Goal: Find specific page/section: Find specific page/section

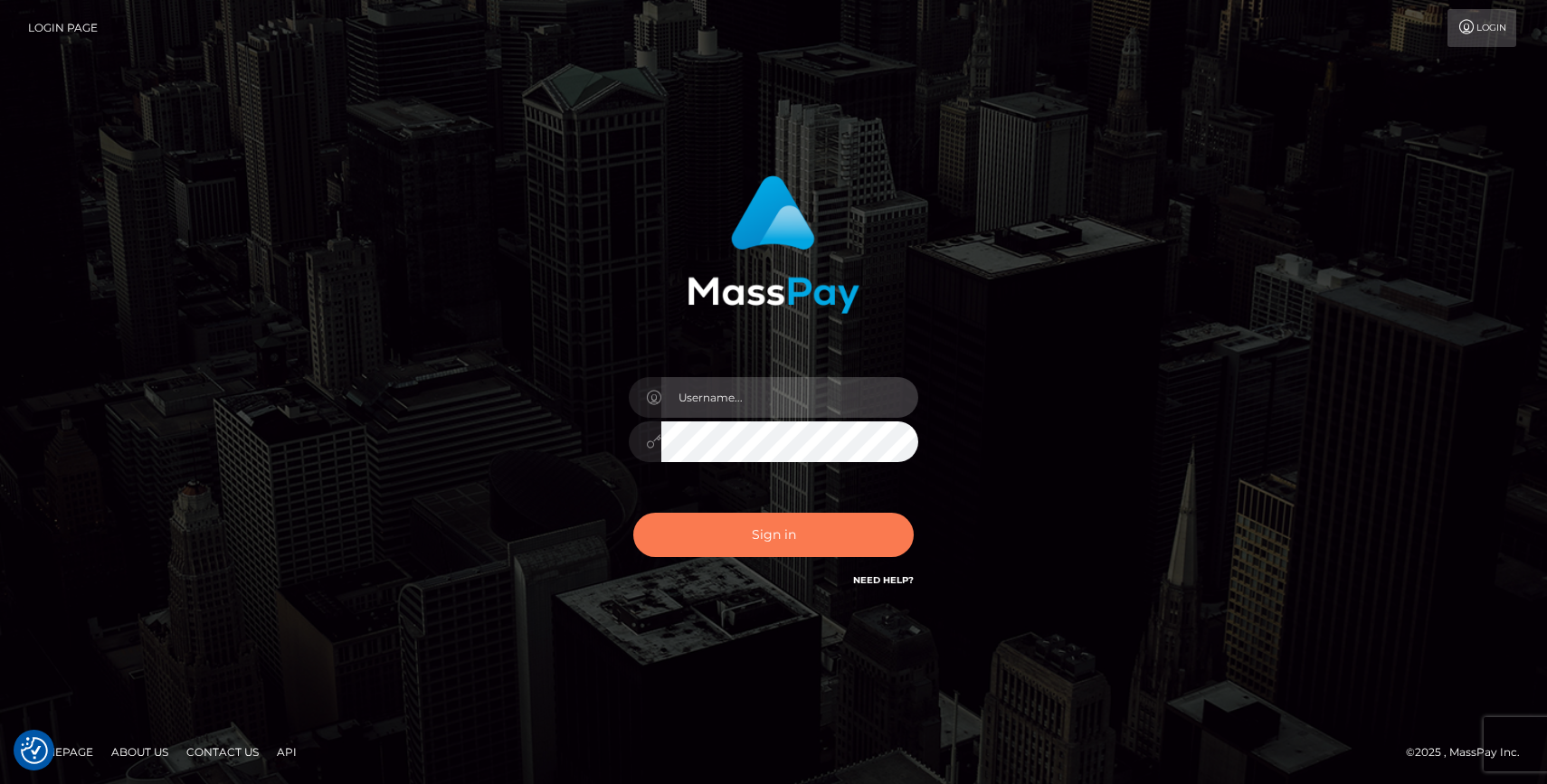
type input "grace.rush"
click at [800, 534] on button "Sign in" at bounding box center [773, 534] width 280 height 45
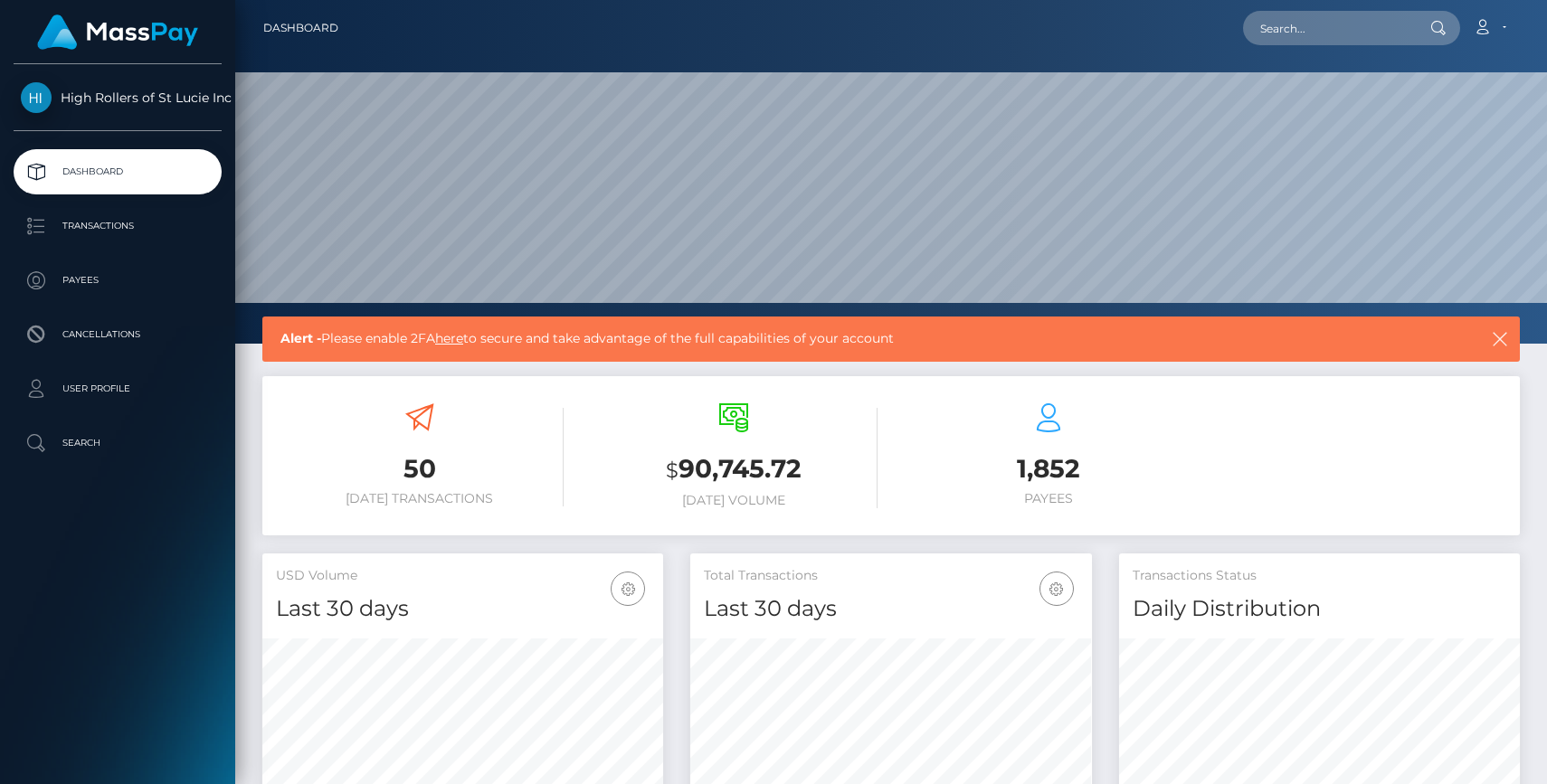
scroll to position [320, 400]
click at [157, 208] on link "Transactions" at bounding box center [118, 226] width 208 height 46
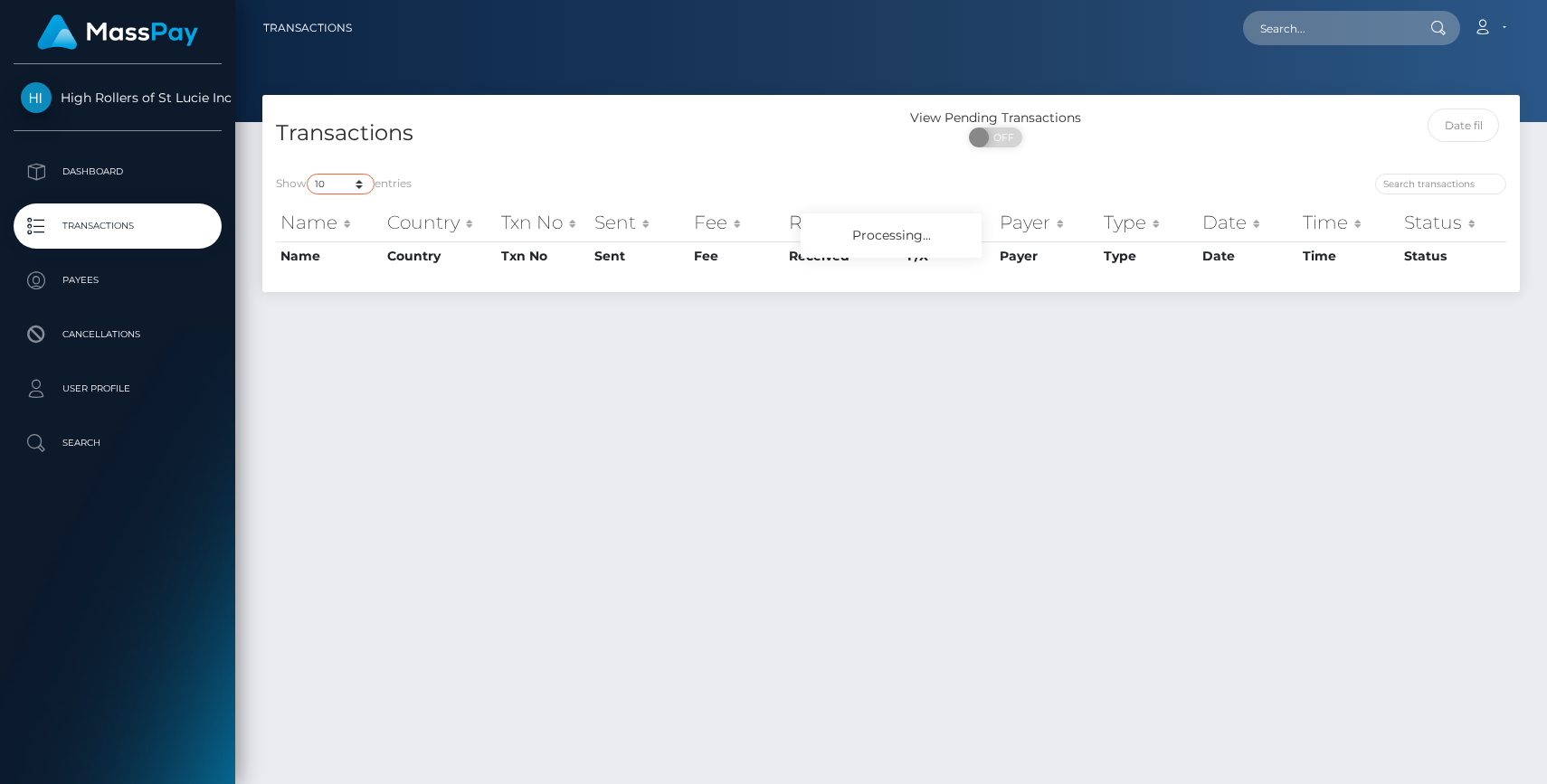
click at [336, 187] on select "10 25 50 100 250 500 1,000 3,500" at bounding box center [340, 183] width 67 height 21
select select "3500"
click at [308, 173] on select "10 25 50 100 250 500 1,000 3,500" at bounding box center [340, 183] width 67 height 21
click at [455, 181] on div "Show 10 25 50 100 250 500 1,000 3,500 entries" at bounding box center [576, 186] width 601 height 26
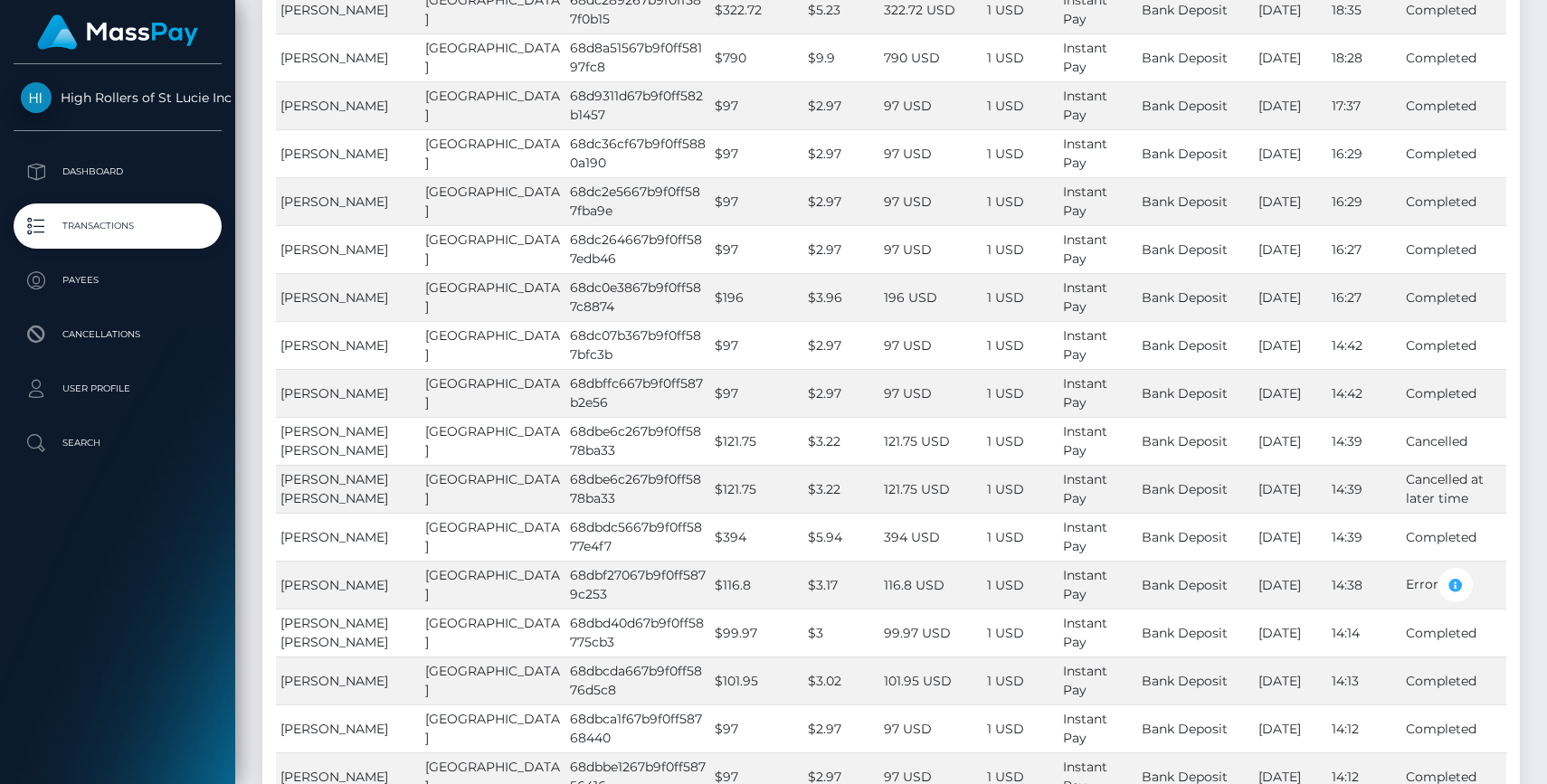
scroll to position [610, 0]
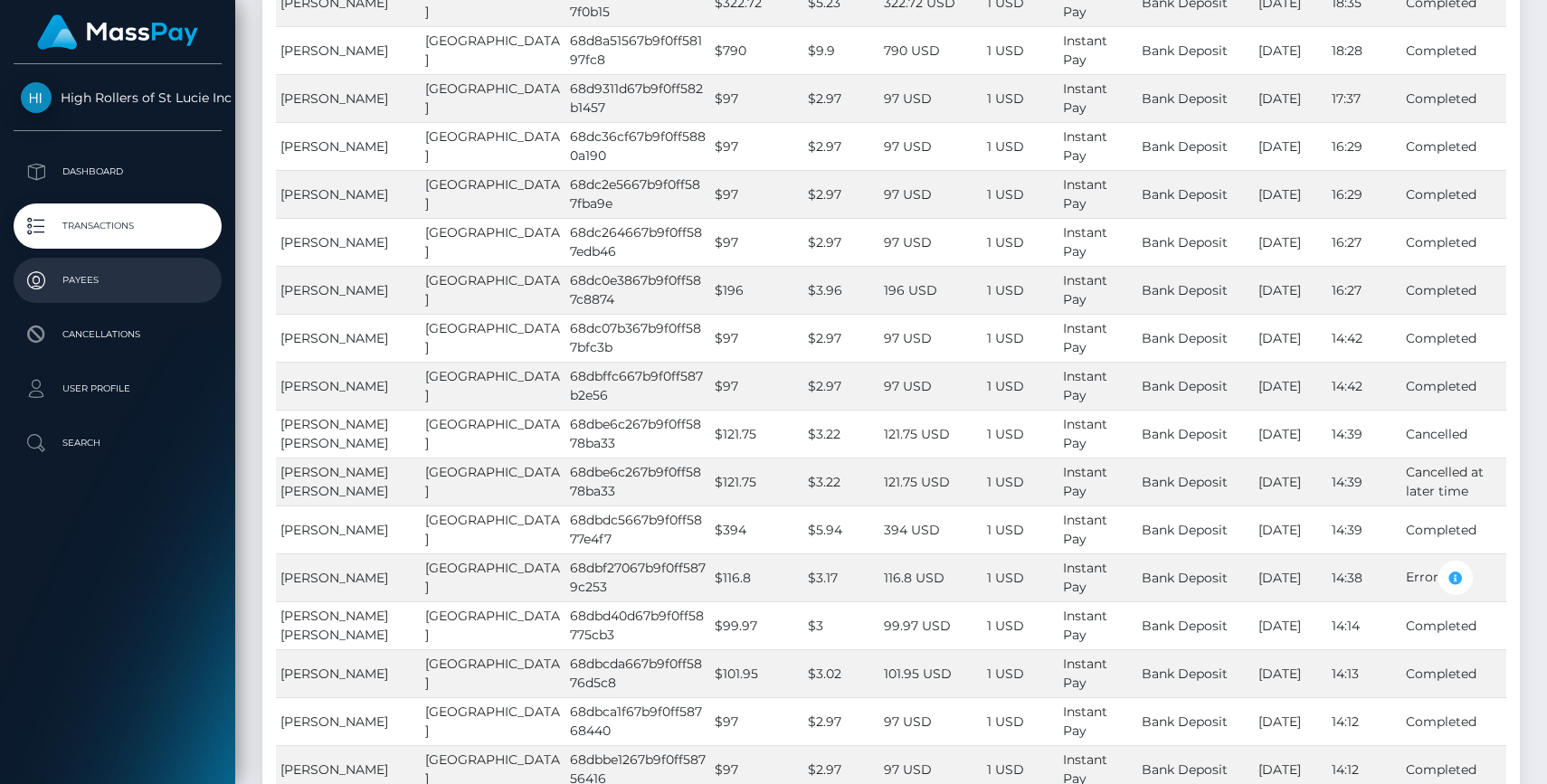
click at [144, 279] on p "Payees" at bounding box center [118, 281] width 193 height 27
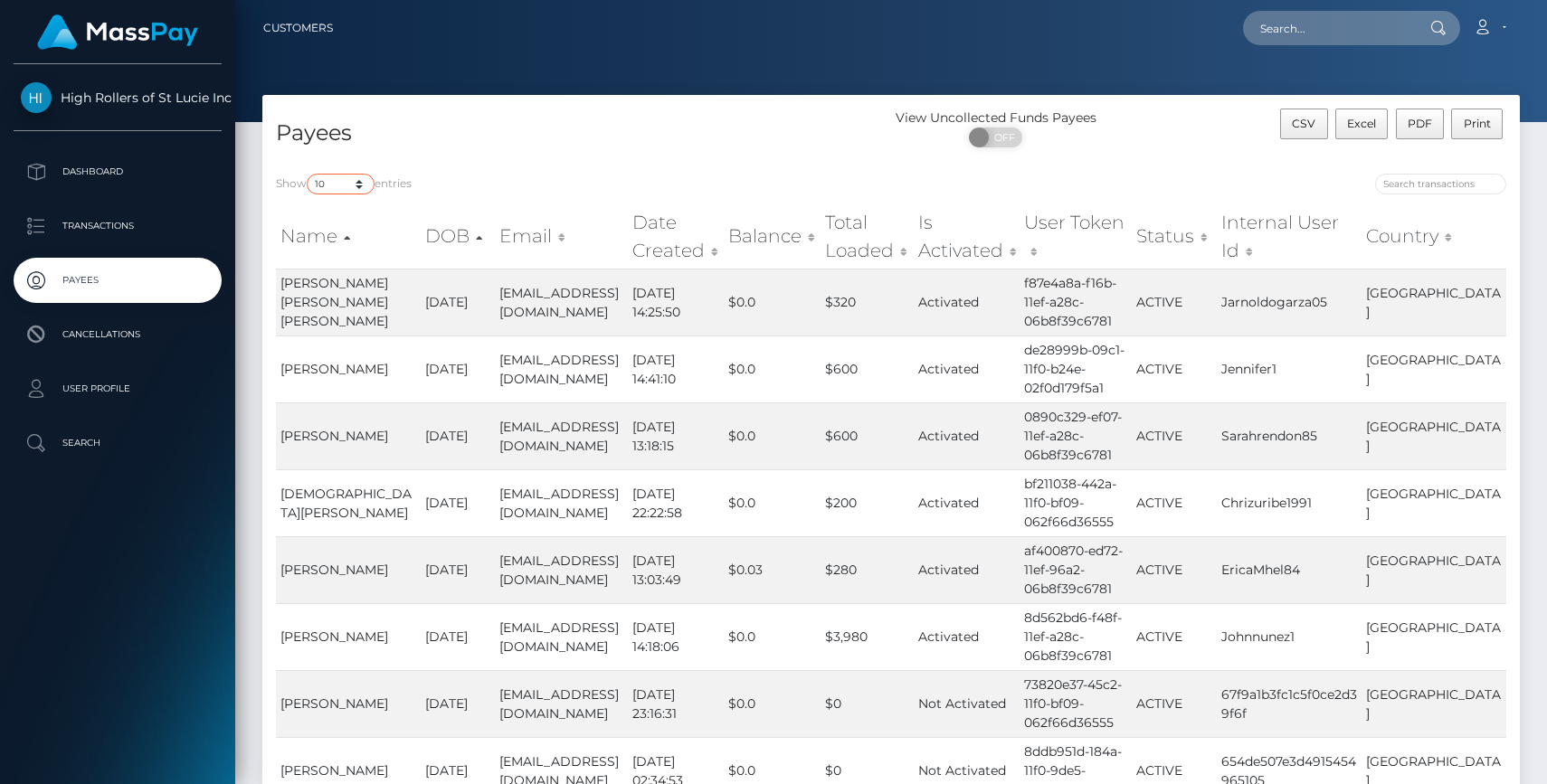
click at [338, 178] on select "10 25 50 100 250" at bounding box center [340, 183] width 67 height 21
select select "250"
click at [308, 173] on select "10 25 50 100 250" at bounding box center [340, 183] width 67 height 21
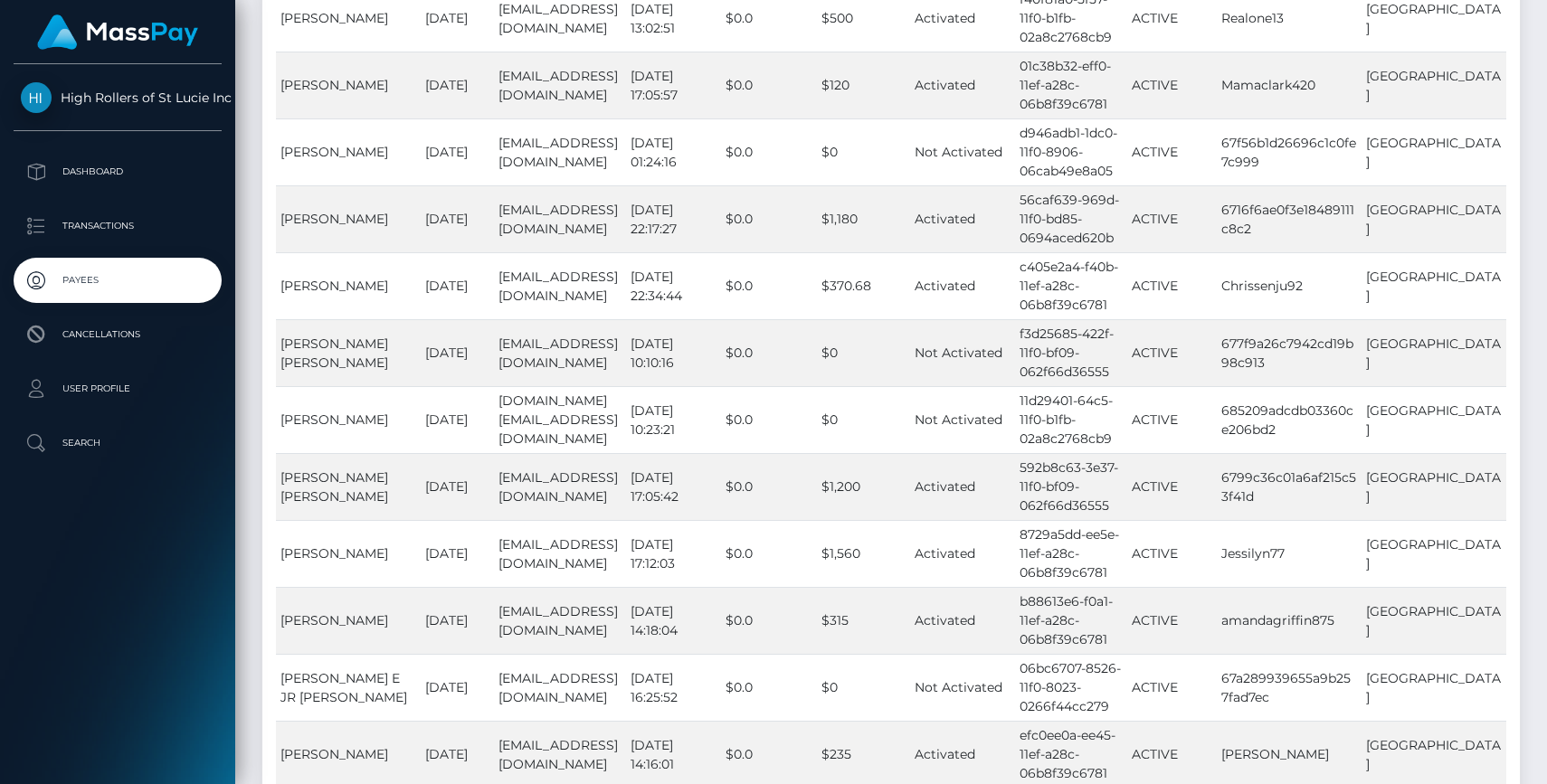
scroll to position [16390, 0]
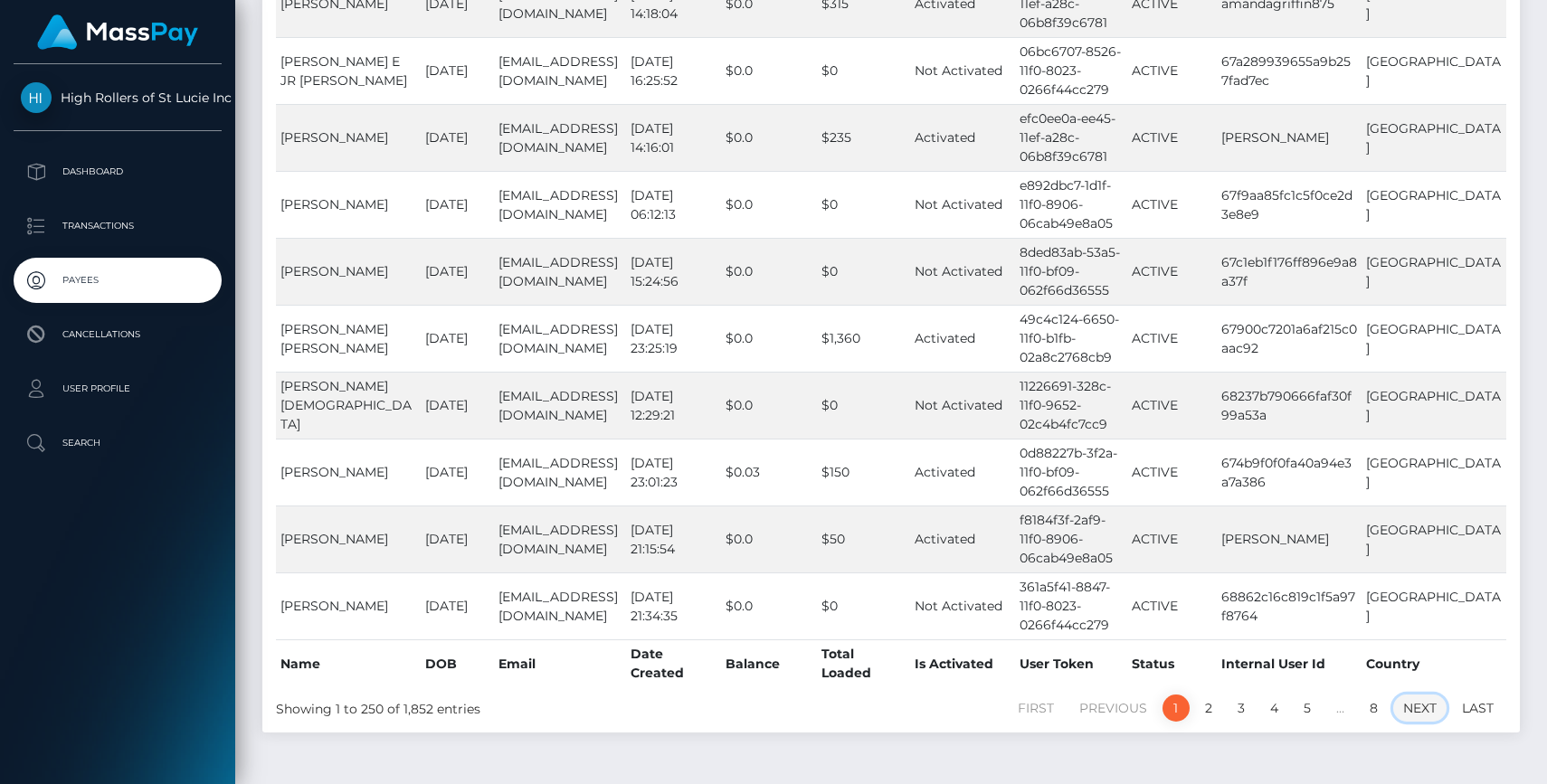
click at [1412, 695] on link "Next" at bounding box center [1419, 708] width 54 height 27
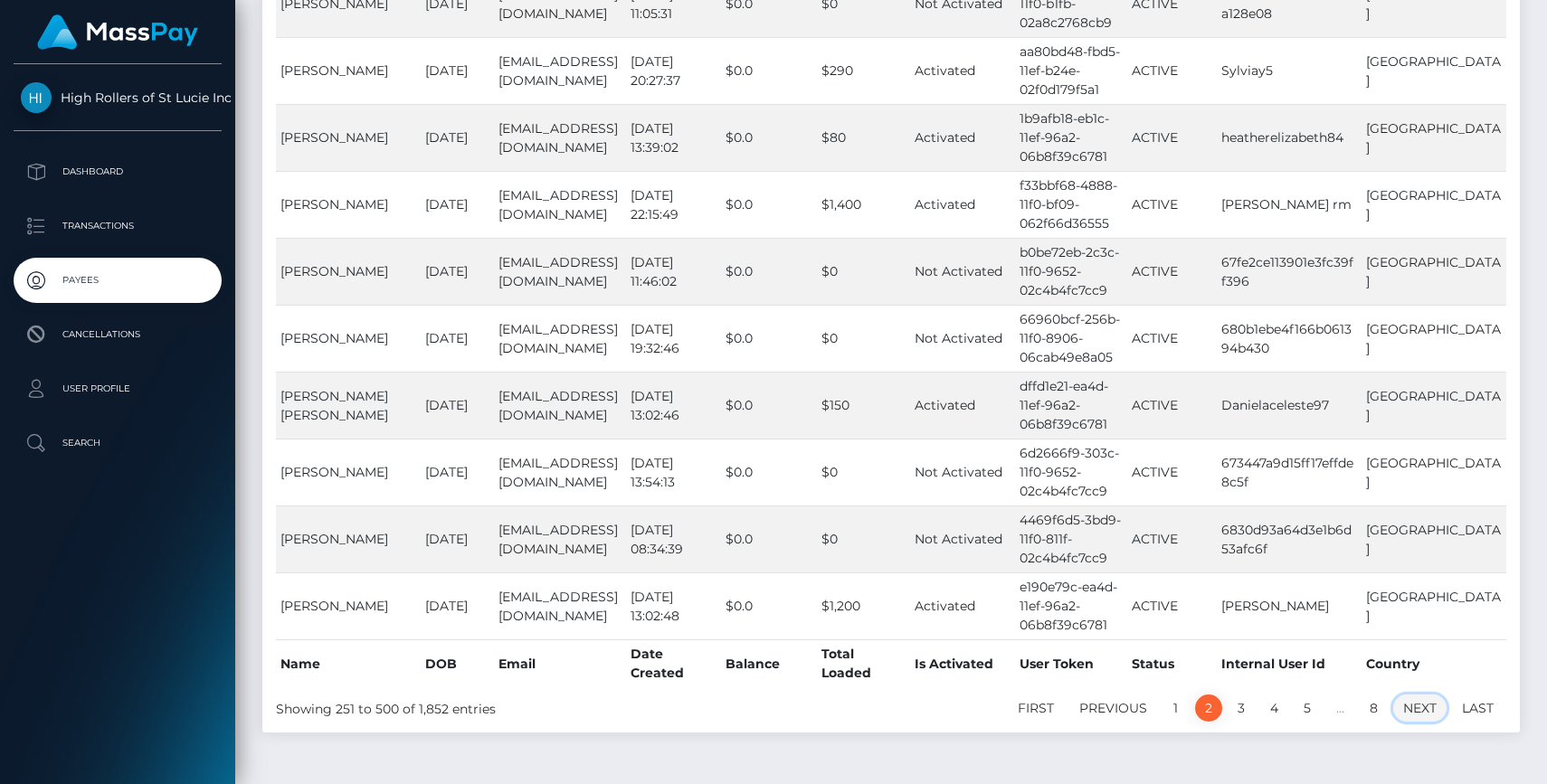
click at [1423, 695] on link "Next" at bounding box center [1419, 708] width 54 height 27
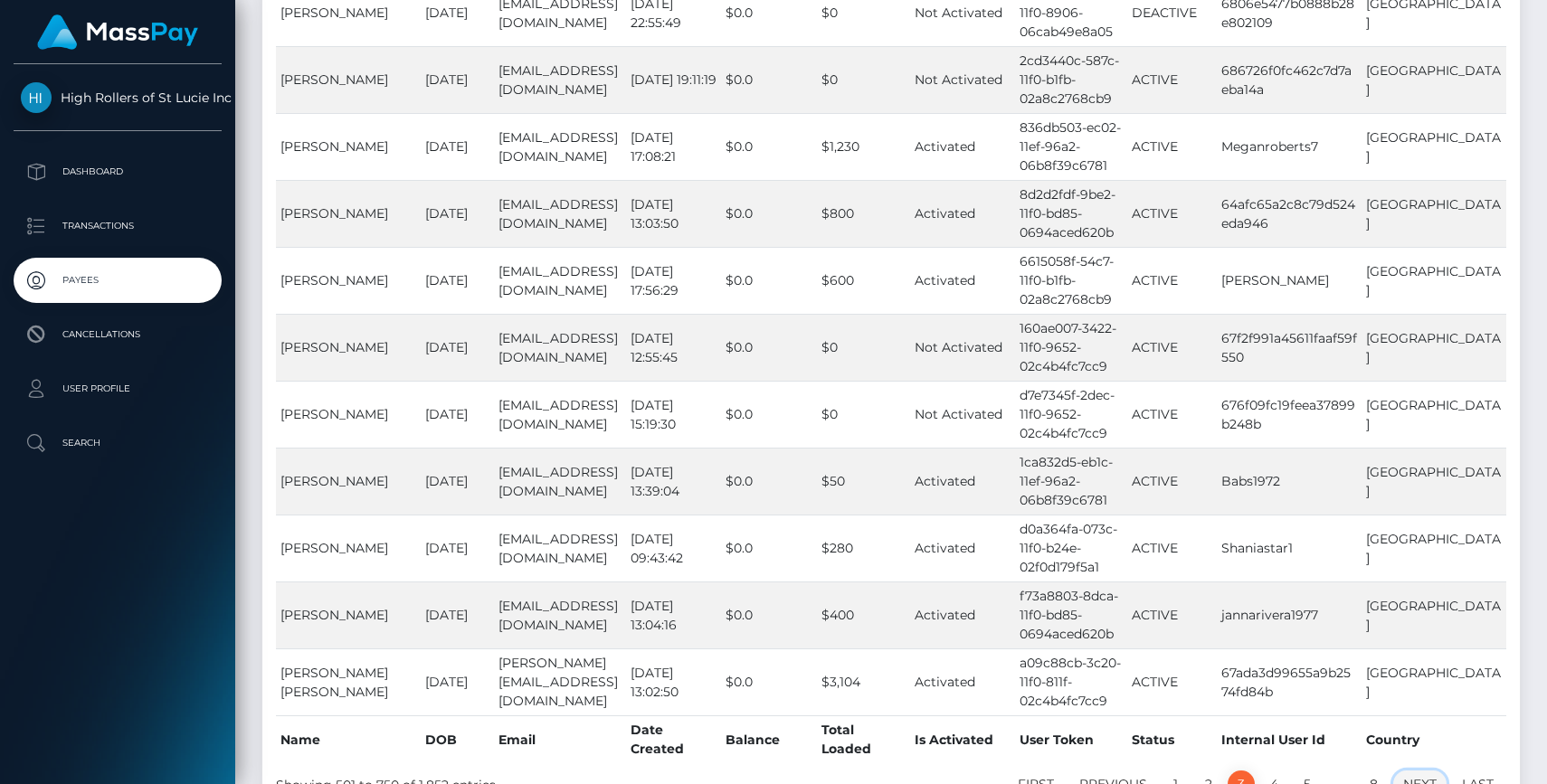
click at [1427, 770] on link "Next" at bounding box center [1419, 784] width 54 height 27
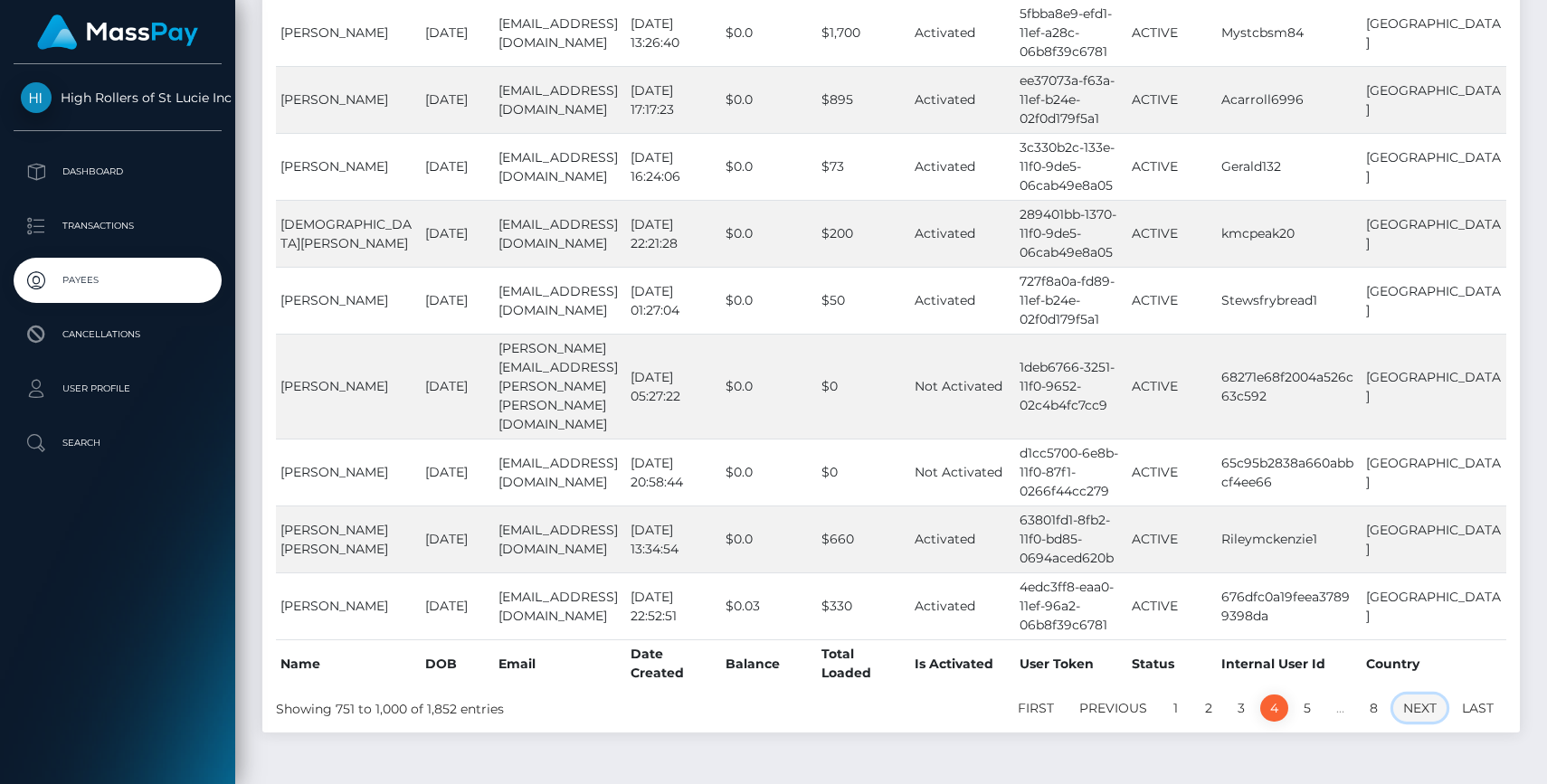
click at [1413, 695] on link "Next" at bounding box center [1419, 708] width 54 height 27
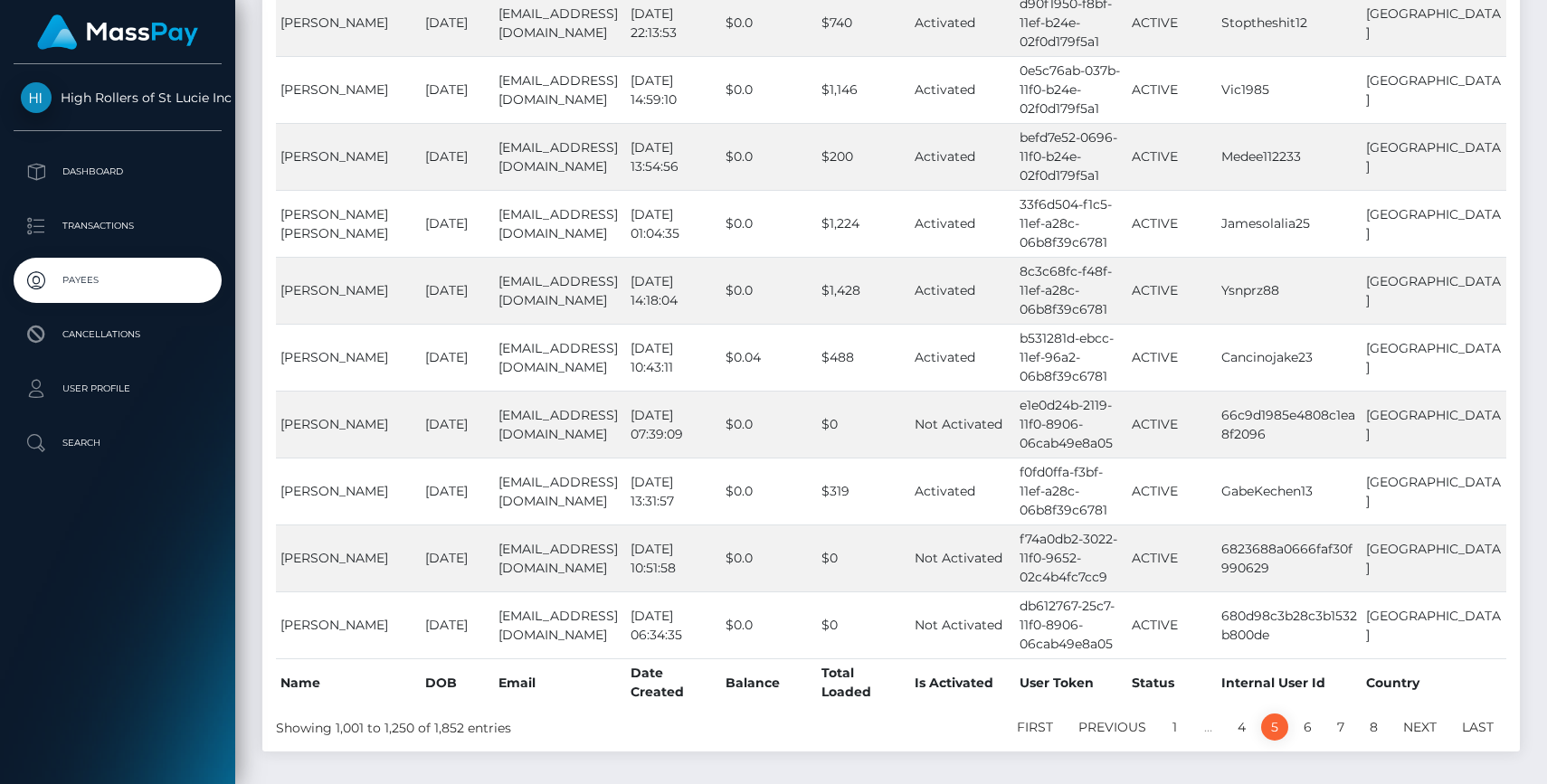
scroll to position [16428, 0]
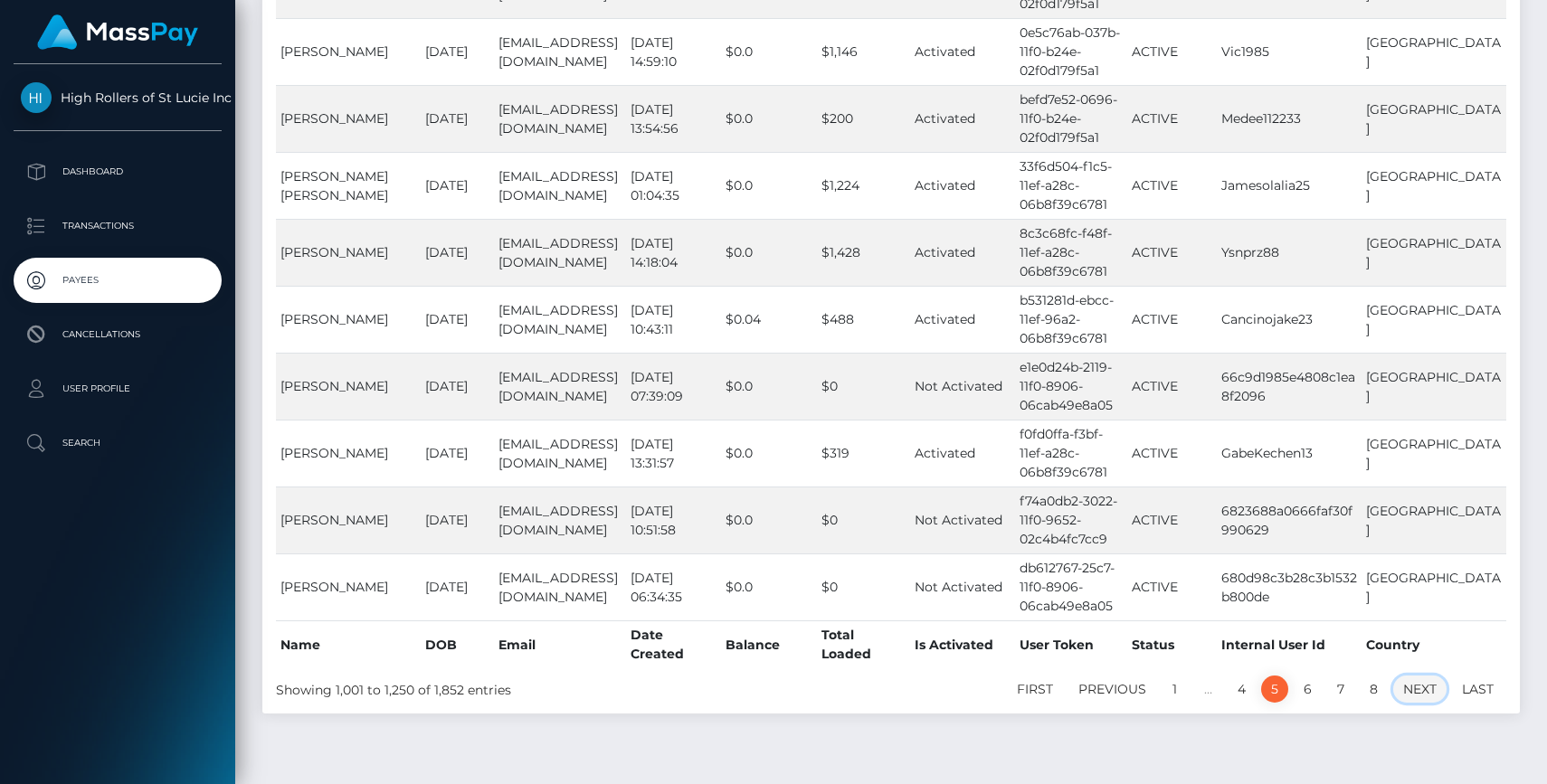
click at [1406, 676] on link "Next" at bounding box center [1419, 689] width 54 height 27
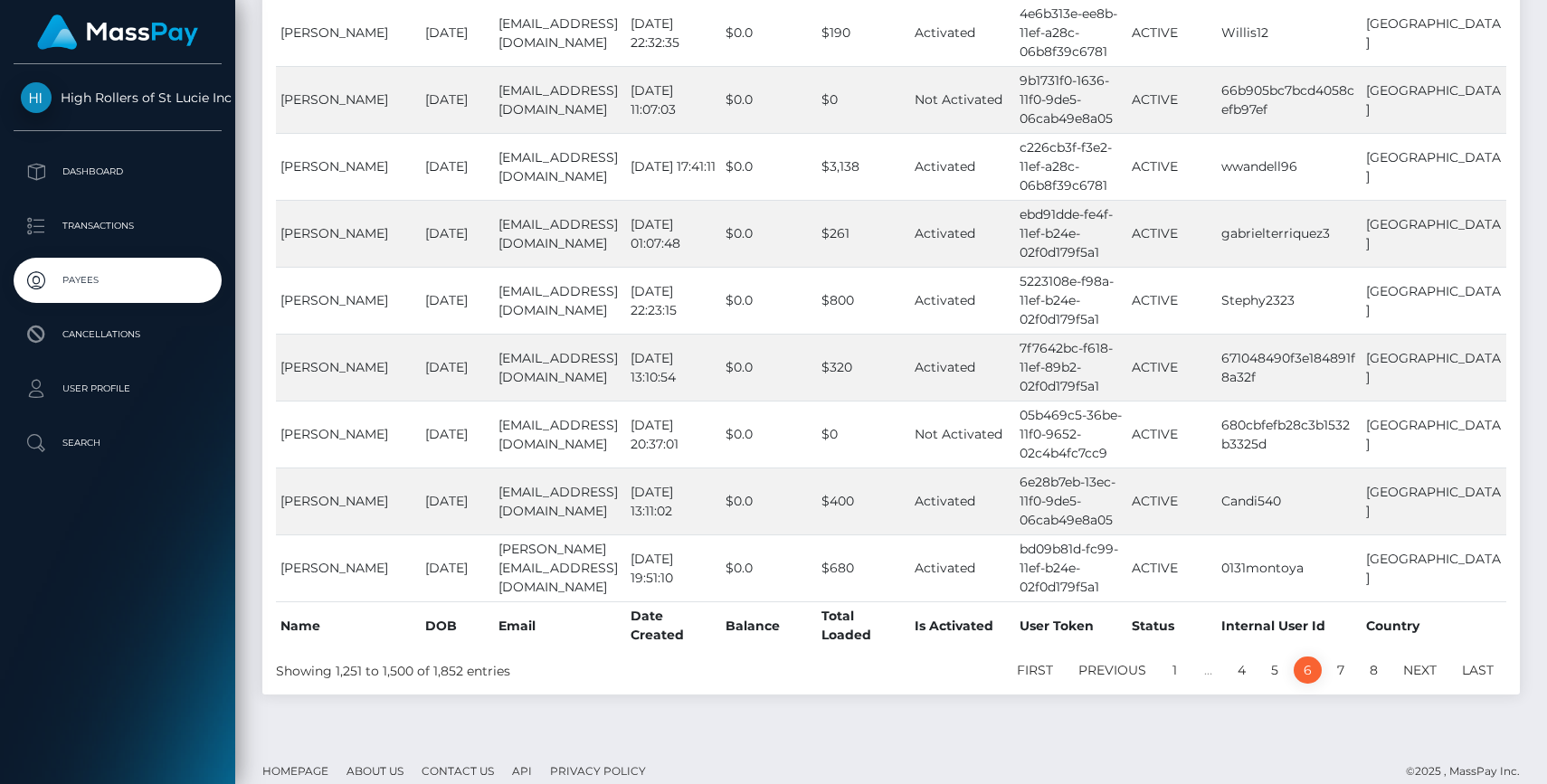
scroll to position [16409, 0]
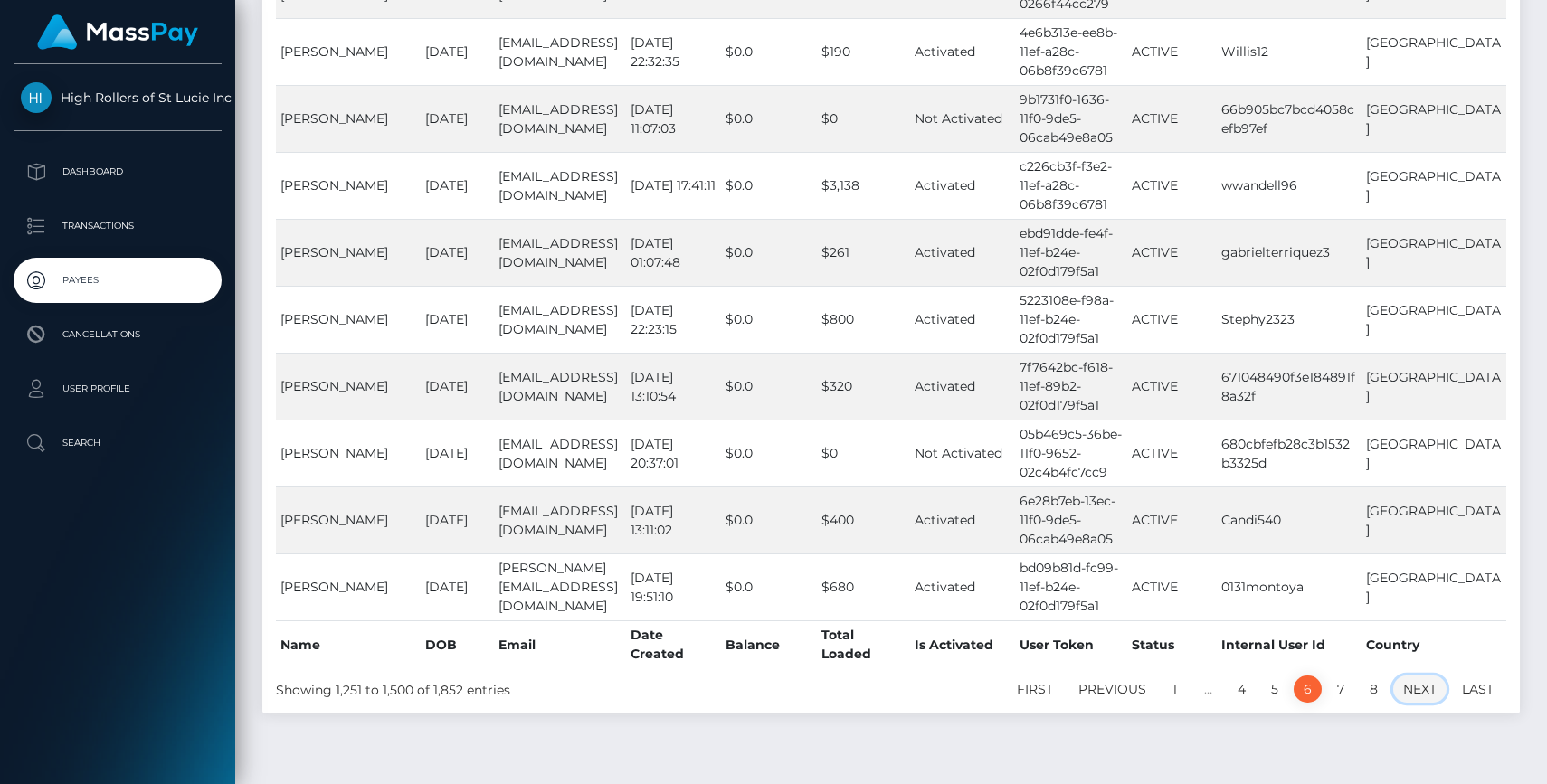
click at [1402, 676] on link "Next" at bounding box center [1419, 689] width 54 height 27
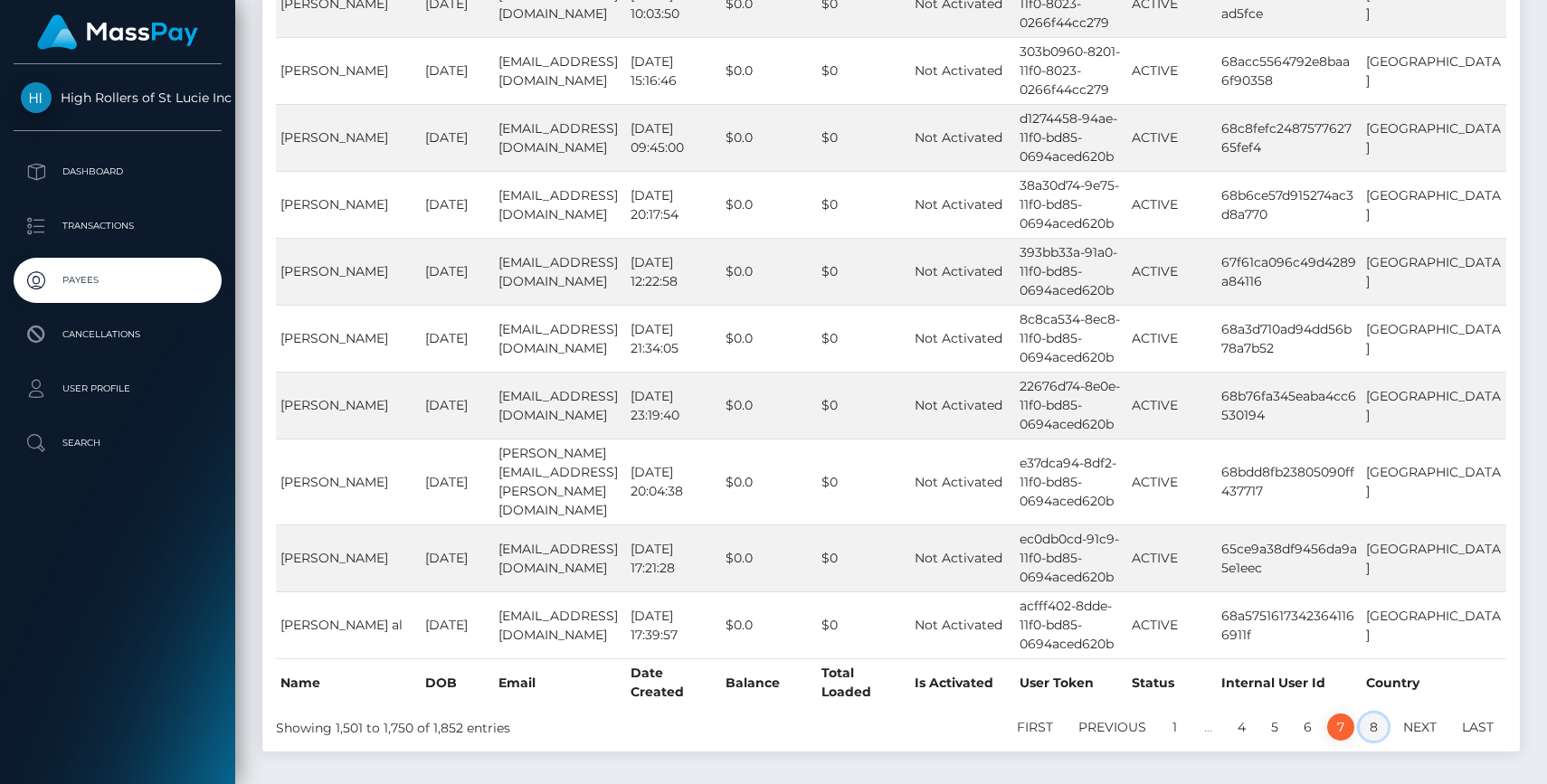
click at [1372, 713] on link "8" at bounding box center [1373, 727] width 28 height 27
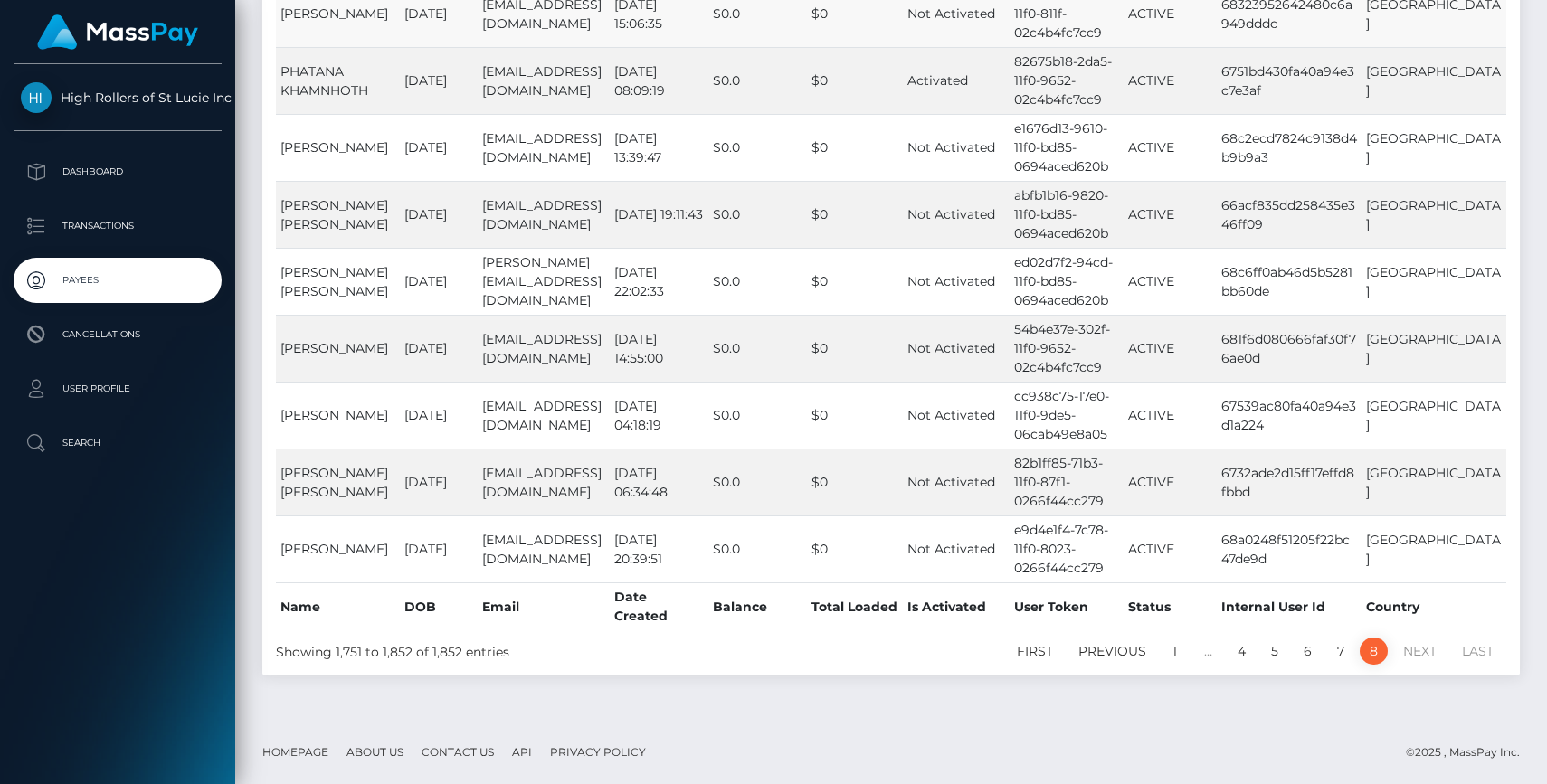
scroll to position [3007, 0]
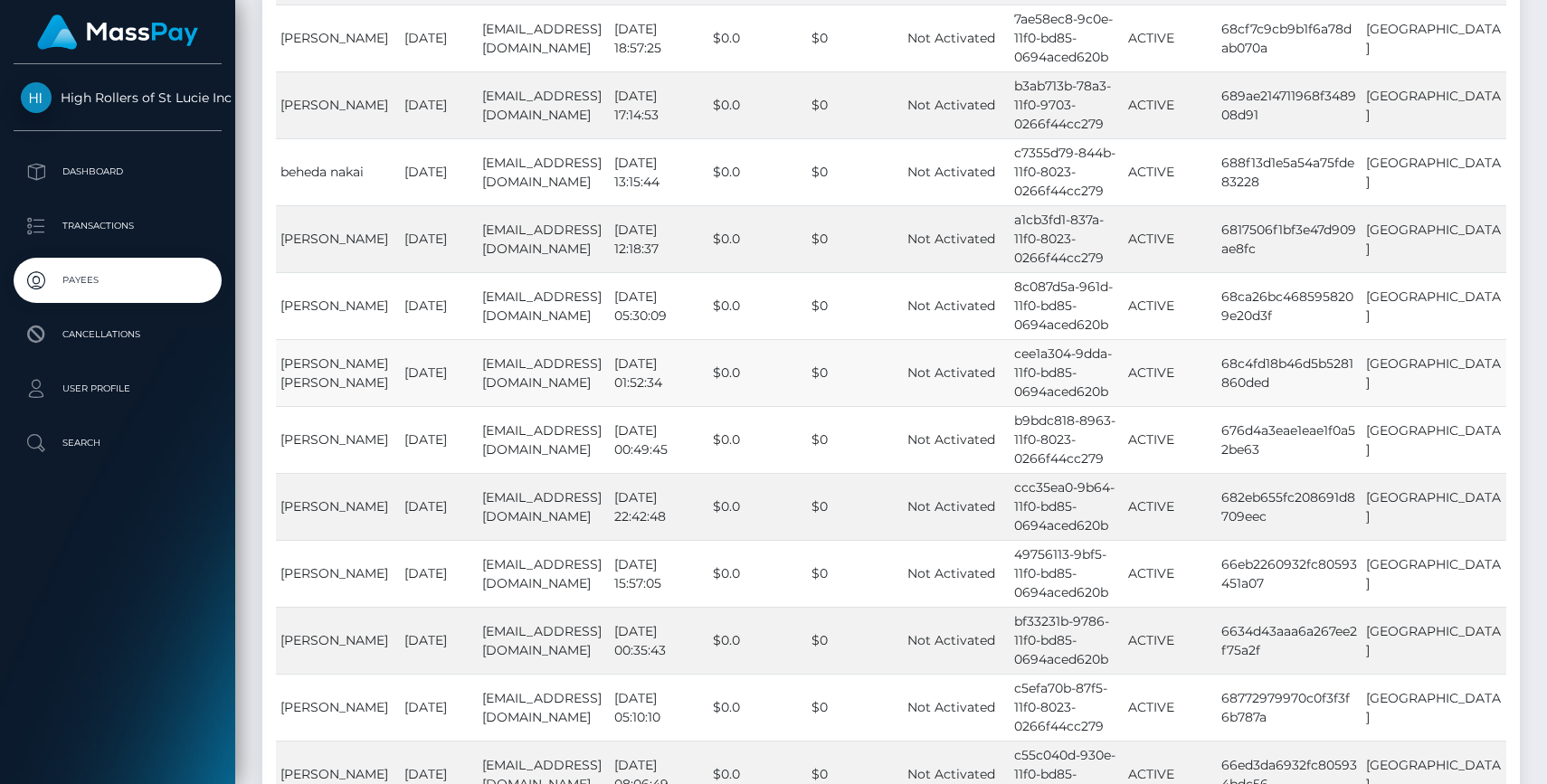
click at [1303, 387] on td "68c4fd18b46d5b5281860ded" at bounding box center [1289, 372] width 145 height 67
copy td "68c4fd18b46d5b5281860ded"
drag, startPoint x: 278, startPoint y: 381, endPoint x: 339, endPoint y: 405, distance: 65.6
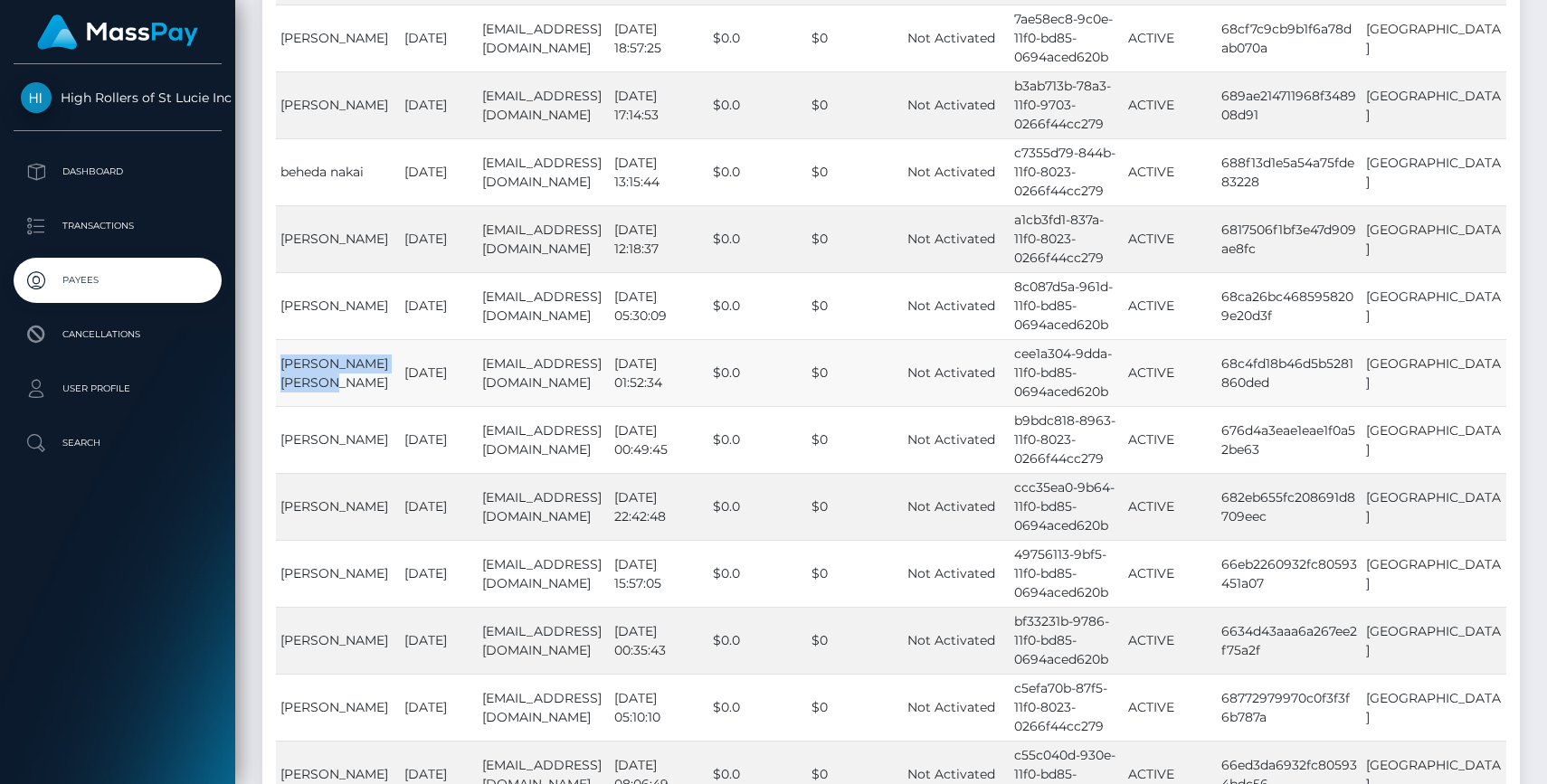
click at [339, 406] on td "[PERSON_NAME] [PERSON_NAME]" at bounding box center [337, 372] width 124 height 67
copy td "[PERSON_NAME] [PERSON_NAME]"
